Goal: Information Seeking & Learning: Check status

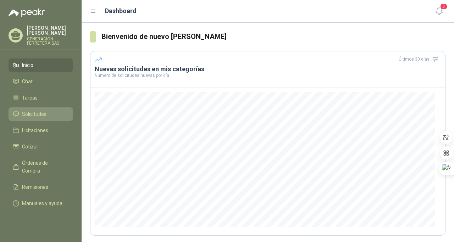
click at [38, 120] on link "Solicitudes" at bounding box center [41, 114] width 65 height 13
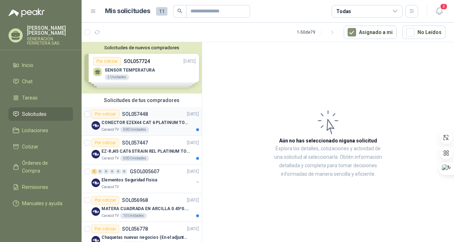
click at [126, 122] on p "CONECTOR EZEX44 CAT 6 PLATINUM TOOLS" at bounding box center [145, 123] width 88 height 7
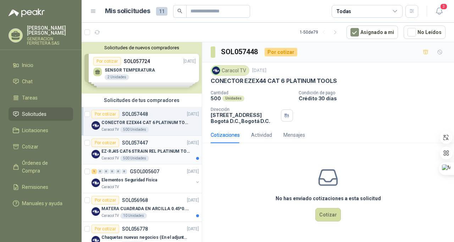
click at [152, 160] on div "Caracol TV 500 Unidades" at bounding box center [150, 159] width 98 height 6
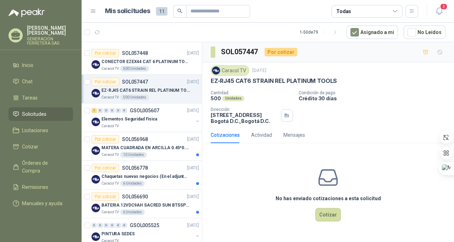
scroll to position [64, 0]
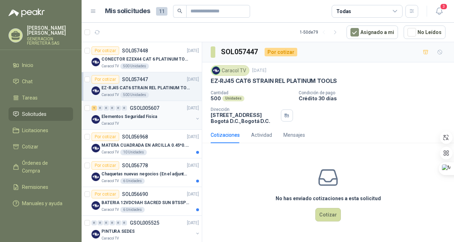
click at [132, 117] on p "Elementos Seguridad Fisica" at bounding box center [129, 117] width 56 height 7
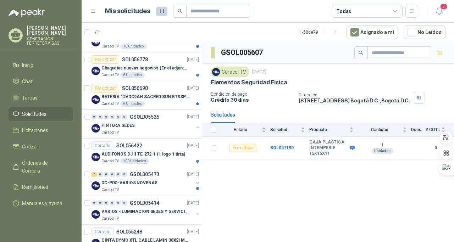
scroll to position [172, 0]
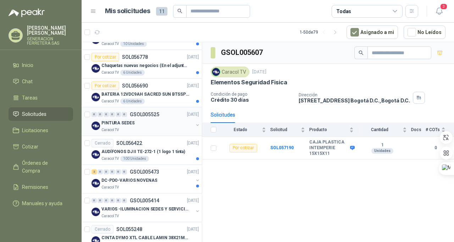
click at [127, 123] on p "PINTURA SEDES" at bounding box center [117, 123] width 33 height 7
